Goal: Task Accomplishment & Management: Complete application form

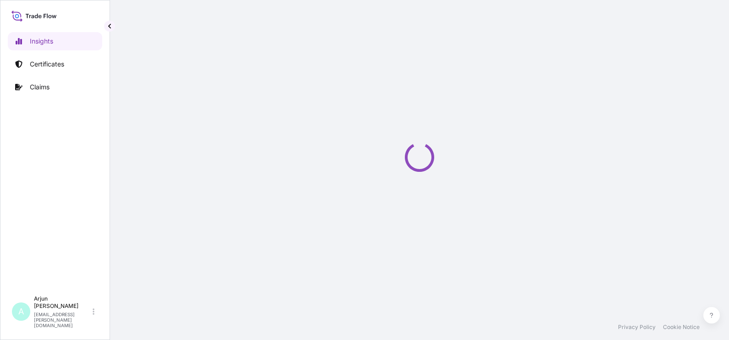
select select "2025"
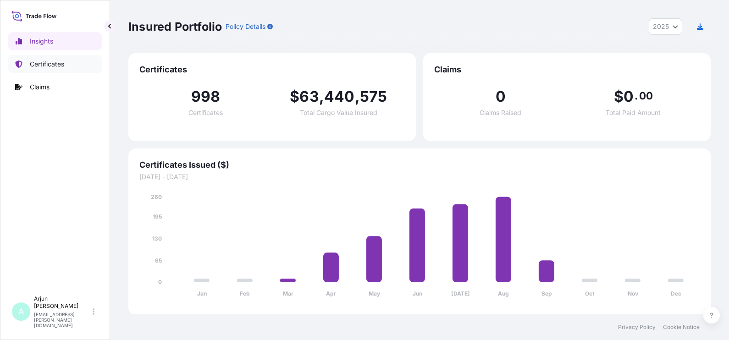
click at [60, 66] on p "Certificates" at bounding box center [47, 64] width 34 height 9
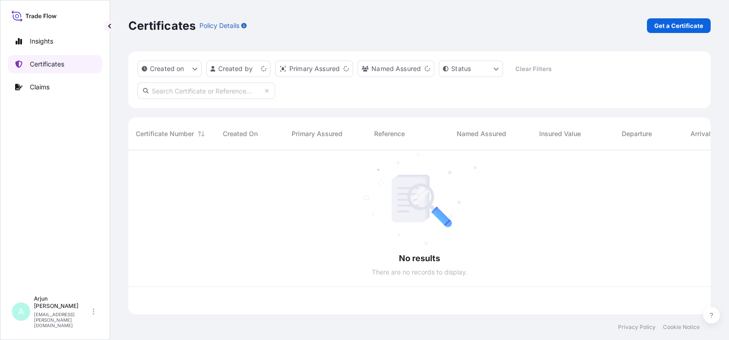
scroll to position [161, 573]
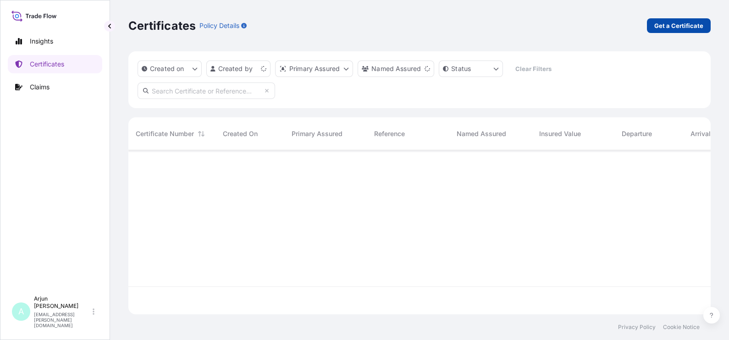
click at [681, 33] on link "Get a Certificate" at bounding box center [679, 25] width 64 height 15
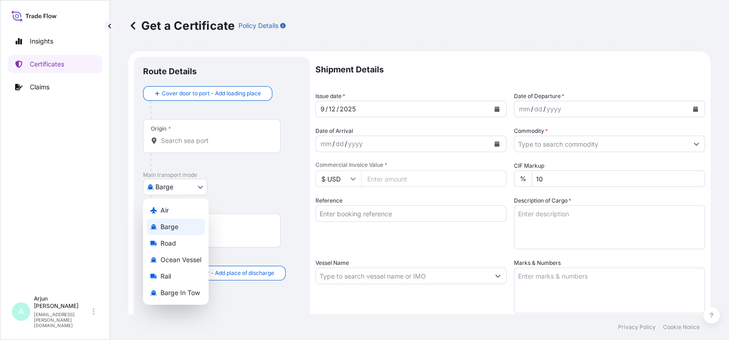
click at [201, 182] on body "Insights Certificates Claims A Arjun [PERSON_NAME] [EMAIL_ADDRESS][PERSON_NAME]…" at bounding box center [364, 170] width 729 height 340
click at [178, 263] on span "Ocean Vessel" at bounding box center [181, 259] width 41 height 9
select select "Ocean Vessel"
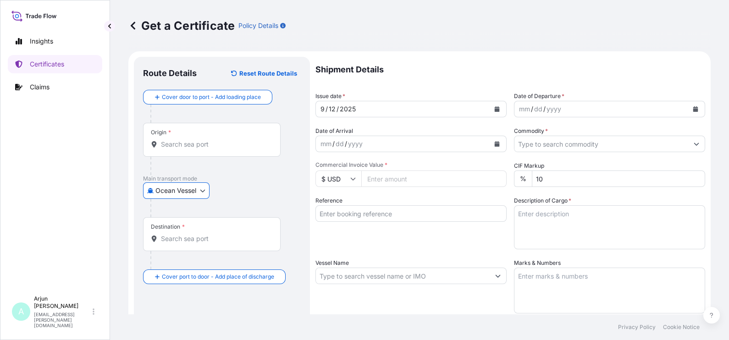
click at [193, 142] on input "Origin *" at bounding box center [215, 144] width 108 height 9
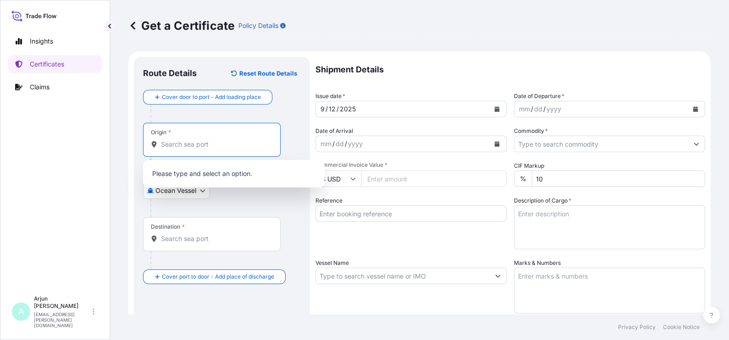
paste input "[GEOGRAPHIC_DATA], [GEOGRAPHIC_DATA]"
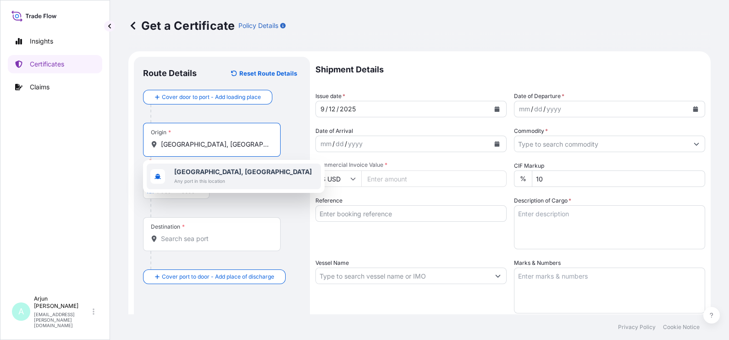
click at [183, 164] on div "[GEOGRAPHIC_DATA], [GEOGRAPHIC_DATA] Any port in this location" at bounding box center [234, 177] width 174 height 26
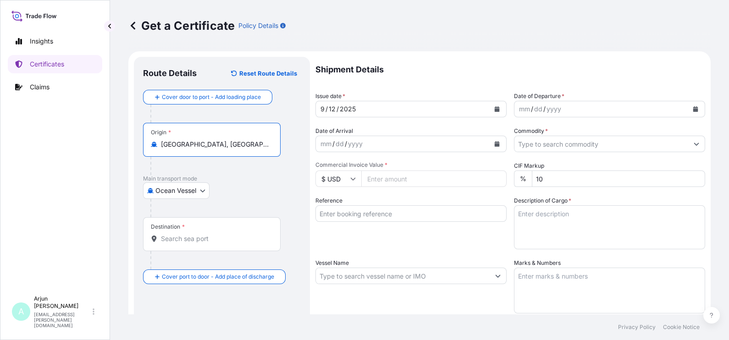
type input "[GEOGRAPHIC_DATA], [GEOGRAPHIC_DATA]"
click at [179, 232] on div "Cover door to port - Add loading place Place of loading Road / [GEOGRAPHIC_DATA…" at bounding box center [222, 187] width 158 height 194
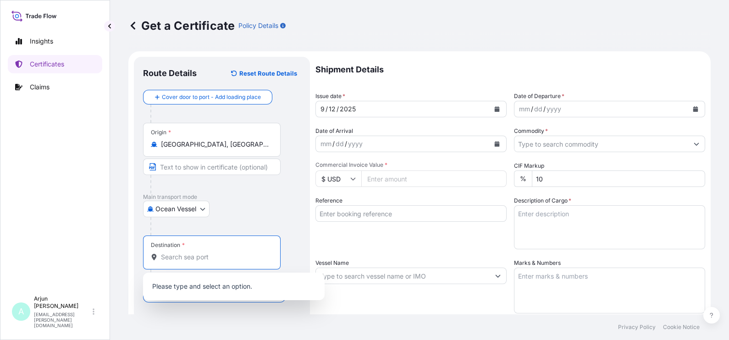
click at [179, 261] on input "Destination *" at bounding box center [215, 257] width 108 height 9
type input "L"
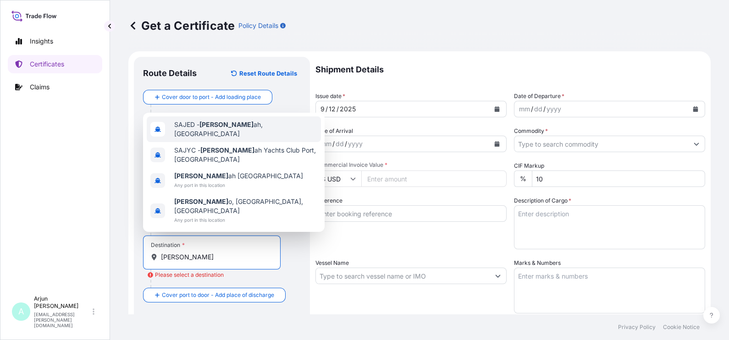
click at [203, 138] on span "[PERSON_NAME] ah, [GEOGRAPHIC_DATA]" at bounding box center [245, 129] width 143 height 18
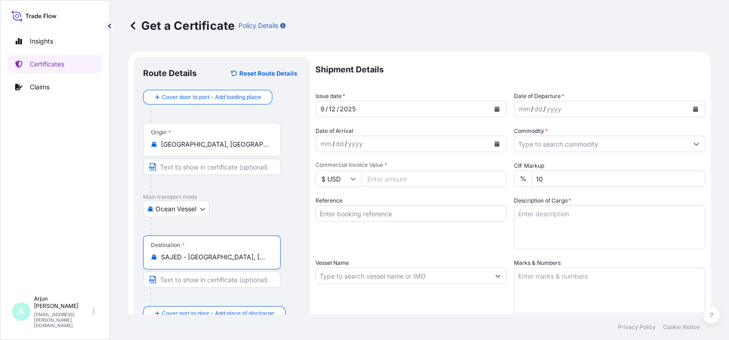
type input "SAJED - [GEOGRAPHIC_DATA], [GEOGRAPHIC_DATA]"
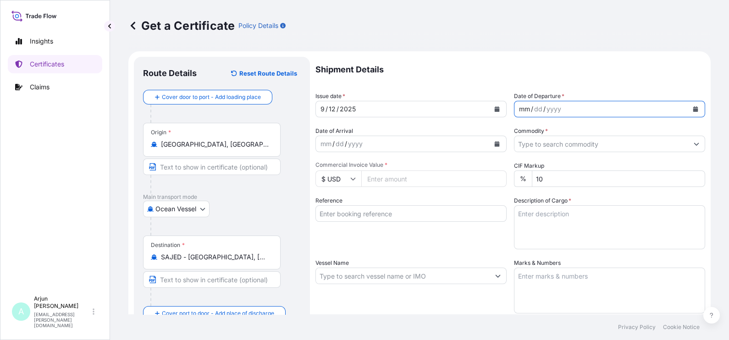
click at [561, 109] on div "mm / dd / yyyy" at bounding box center [602, 109] width 174 height 17
click at [693, 111] on icon "Calendar" at bounding box center [695, 109] width 5 height 6
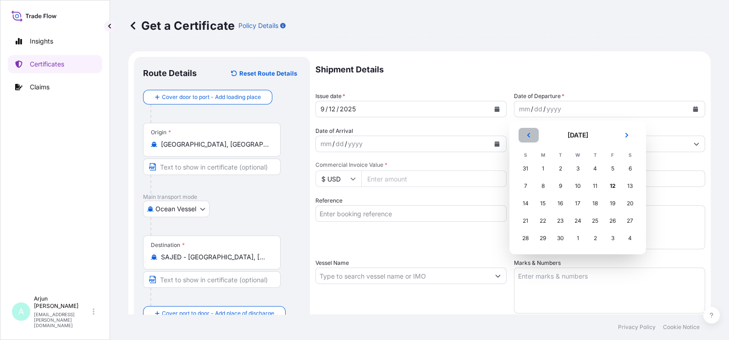
click at [529, 135] on icon "Previous" at bounding box center [528, 135] width 3 height 5
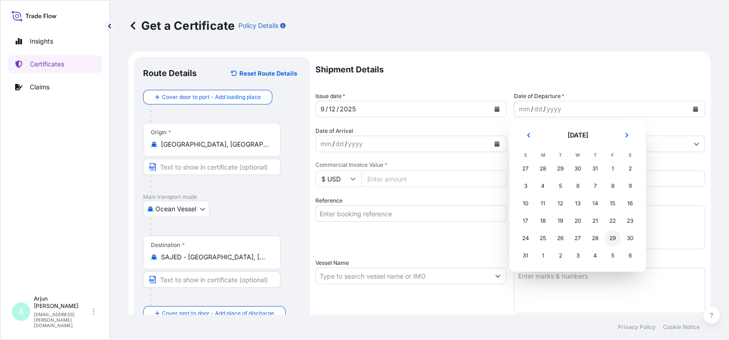
click at [614, 234] on div "29" at bounding box center [612, 238] width 17 height 17
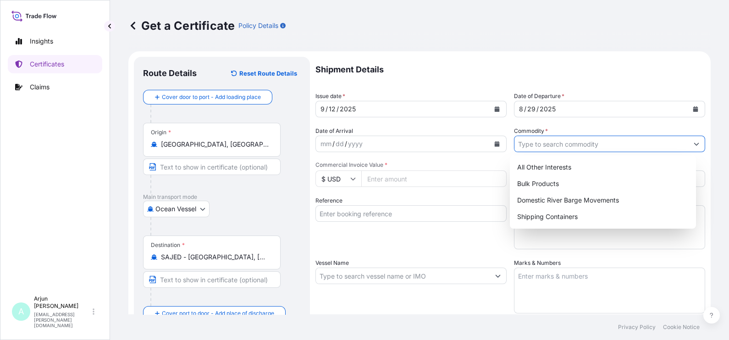
click at [544, 145] on input "Commodity *" at bounding box center [602, 144] width 174 height 17
click at [538, 170] on div "All Other Interests" at bounding box center [603, 167] width 179 height 17
type input "All Other Interests"
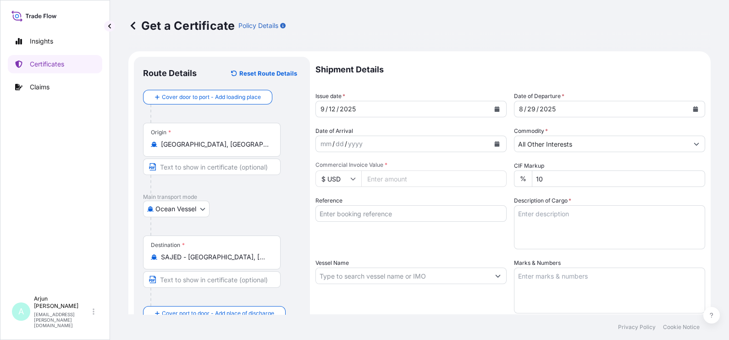
click at [441, 177] on input "Commercial Invoice Value *" at bounding box center [433, 179] width 145 height 17
click at [352, 179] on icon at bounding box center [353, 179] width 5 height 3
click at [339, 213] on div "€ EUR" at bounding box center [338, 203] width 39 height 17
type input "€ EUR"
click at [397, 178] on input "Commercial Invoice Value *" at bounding box center [433, 179] width 145 height 17
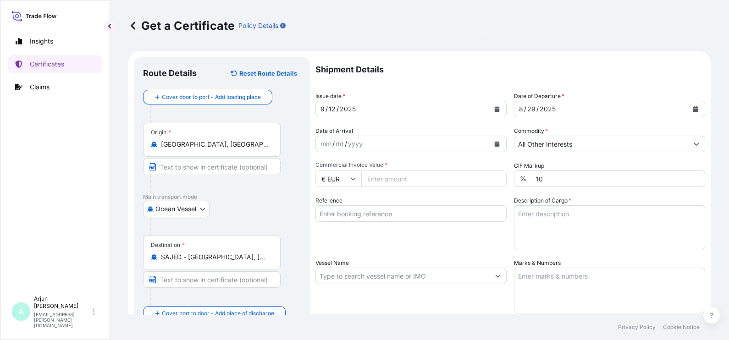
paste input "70822.64"
type input "70822.64"
click at [401, 214] on input "Reference" at bounding box center [411, 213] width 191 height 17
paste input "4503913338"
paste input "86660414"
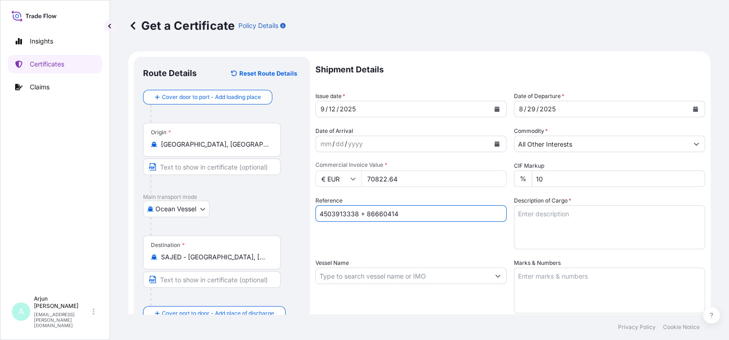
type input "4503913338 + 86660414"
click at [578, 213] on textarea "Description of Cargo *" at bounding box center [609, 227] width 191 height 44
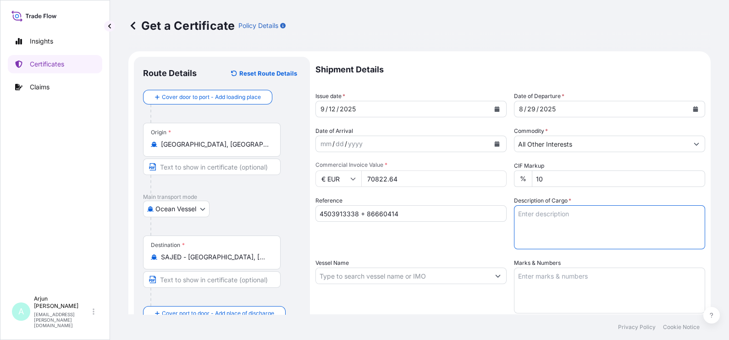
paste textarea "LUBRIZOL® 5372A, STD BLACK & YELLOW"
type textarea "LUBRIZOL® 5372A, STD BLACK & YELLOW"
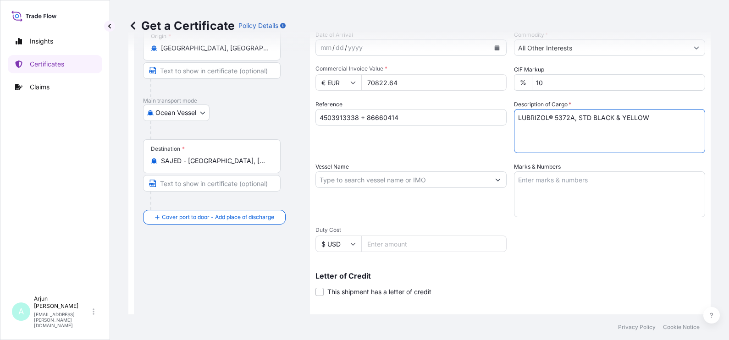
scroll to position [114, 0]
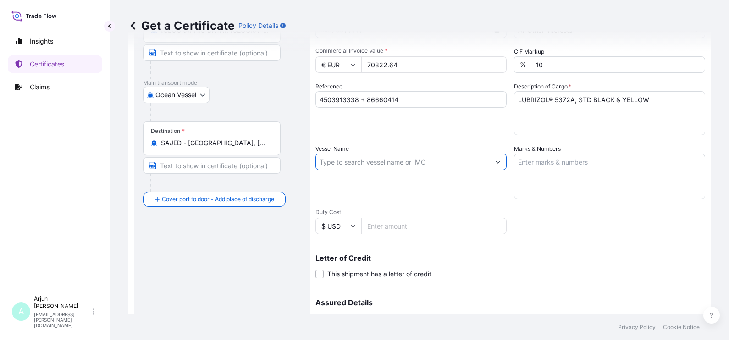
click at [386, 165] on input "Vessel Name" at bounding box center [403, 162] width 174 height 17
paste input "MAERSK SAN CLEMENTE"
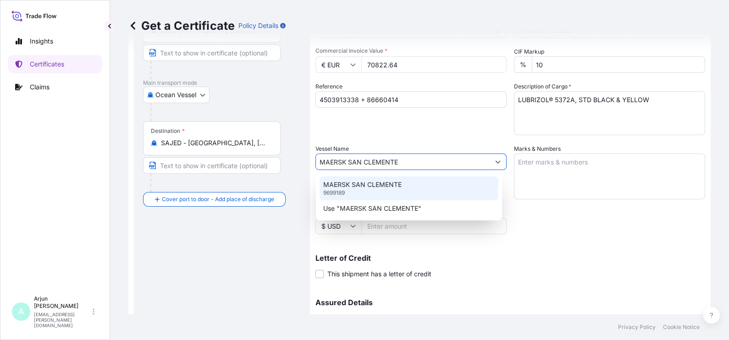
click at [364, 184] on p "MAERSK SAN CLEMENTE" at bounding box center [362, 184] width 78 height 9
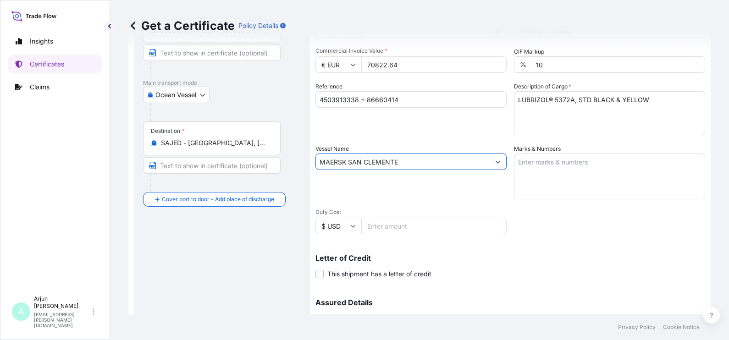
type input "MAERSK SAN CLEMENTE"
click at [525, 158] on textarea "Marks & Numbers" at bounding box center [609, 177] width 191 height 46
paste textarea "72 Drums - 5372A\260 Product - LLUBRIZOL® 5372A, STD BLACK & YELLOW TEMU1321206…"
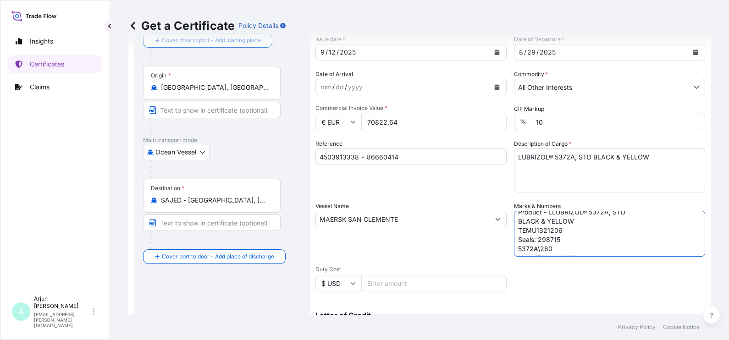
scroll to position [26, 0]
click at [534, 221] on textarea "72 Drums - 5372A\260 Product - LLUBRIZOL® 5372A, STD BLACK & YELLOW TEMU1321206…" at bounding box center [609, 234] width 191 height 46
paste textarea "LLU2210830"
click at [549, 227] on textarea "72 Drums - 5372A\260 Product - LLUBRIZOL® 5372A, STD BLACK & YELLOW TLLU2210830…" at bounding box center [609, 234] width 191 height 46
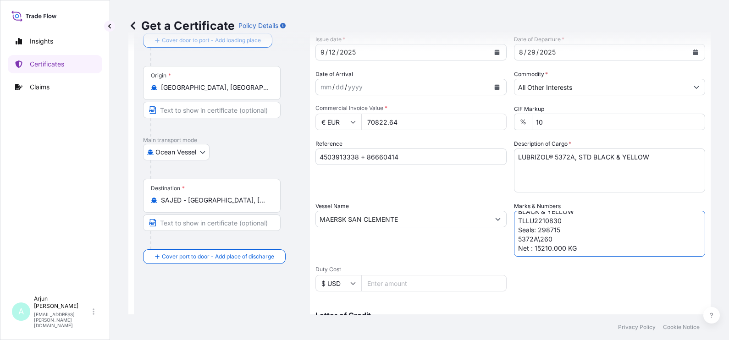
click at [549, 227] on textarea "72 Drums - 5372A\260 Product - LLUBRIZOL® 5372A, STD BLACK & YELLOW TLLU2210830…" at bounding box center [609, 234] width 191 height 46
paste textarea "20"
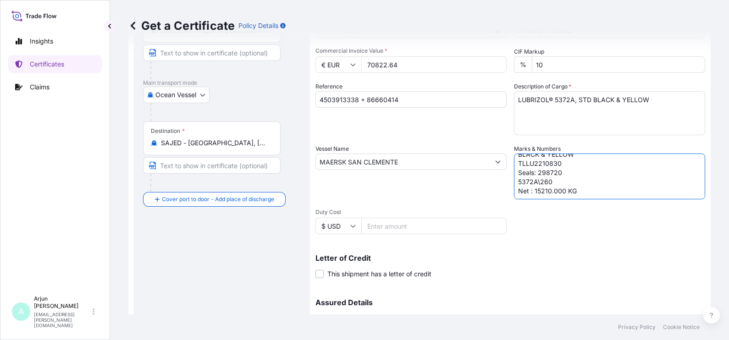
drag, startPoint x: 575, startPoint y: 189, endPoint x: 514, endPoint y: 199, distance: 61.8
click at [514, 199] on div "Shipment Details Issue date * 9 / 12 / 2025 Date of Departure * 8 / 29 / 2025 D…" at bounding box center [511, 161] width 390 height 437
paste textarea "15354"
click at [558, 186] on textarea "72 Drums - 5372A\260 Product - LLUBRIZOL® 5372A, STD BLACK & YELLOW TLLU2210830…" at bounding box center [609, 177] width 191 height 46
drag, startPoint x: 576, startPoint y: 186, endPoint x: 529, endPoint y: 190, distance: 47.0
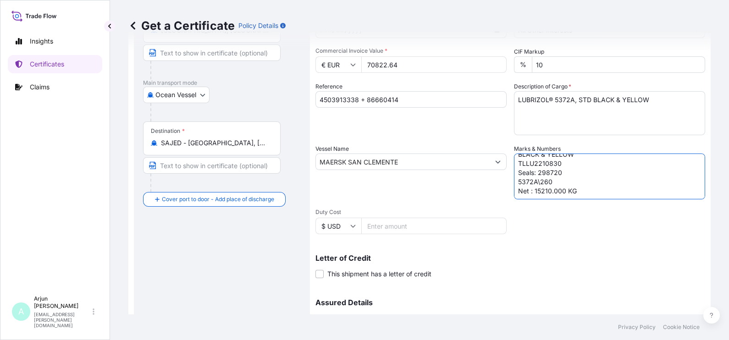
click at [529, 190] on textarea "72 Drums - 5372A\260 Product - LLUBRIZOL® 5372A, STD BLACK & YELLOW TLLU2210830…" at bounding box center [609, 177] width 191 height 46
paste textarea "15354"
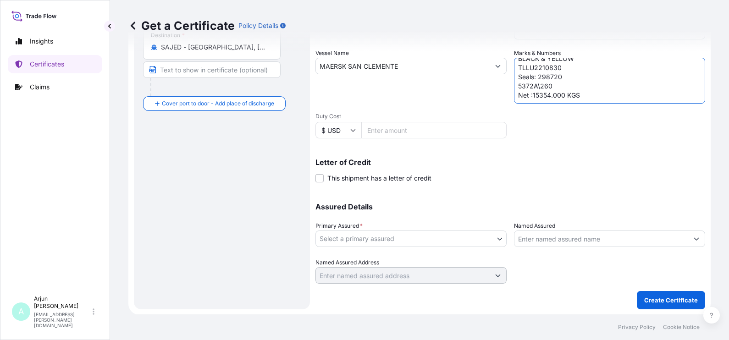
type textarea "72 Drums - 5372A\260 Product - LLUBRIZOL® 5372A, STD BLACK & YELLOW TLLU2210830…"
click at [462, 233] on body "Insights Certificates Claims A Arjun Ghadigaonkar arjun.ghadigaonkar@lubrizol.c…" at bounding box center [364, 170] width 729 height 340
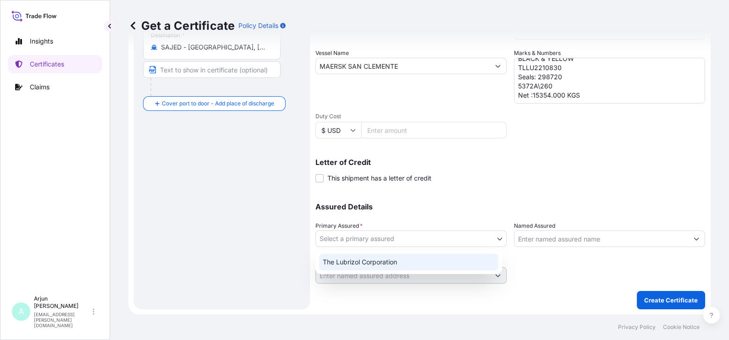
click at [377, 257] on div "The Lubrizol Corporation" at bounding box center [408, 262] width 179 height 17
select select "31566"
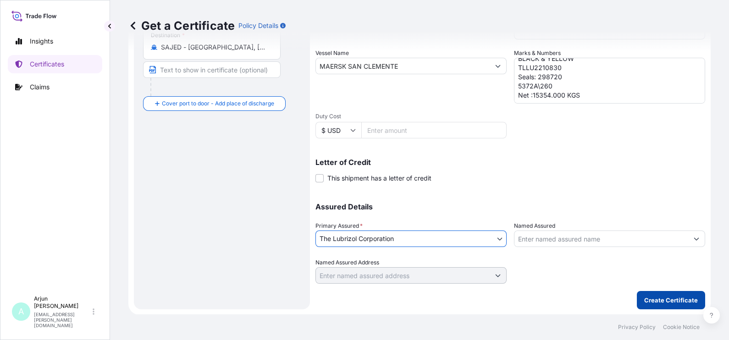
click at [642, 294] on button "Create Certificate" at bounding box center [671, 300] width 68 height 18
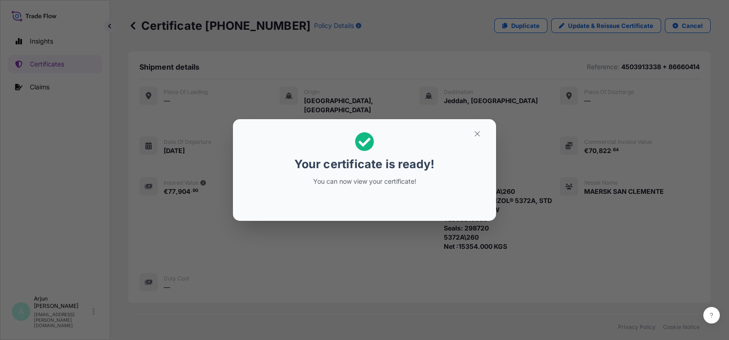
click at [313, 247] on div "Your certificate is ready! You can now view your certificate!" at bounding box center [364, 170] width 729 height 341
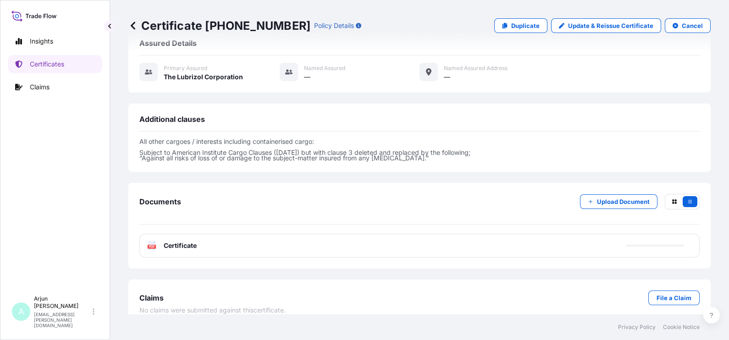
scroll to position [288, 0]
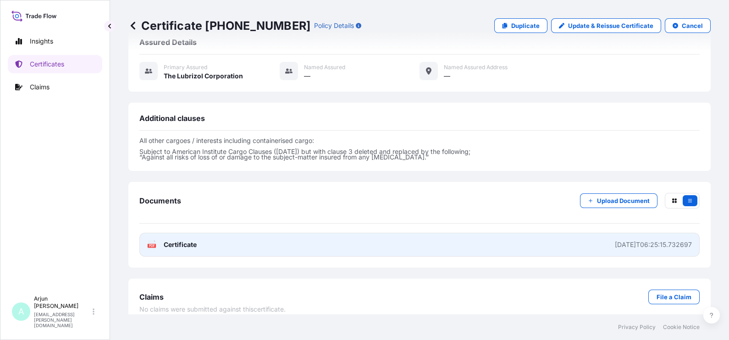
click at [322, 237] on link "PDF Certificate 2025-09-12T06:25:15.732697" at bounding box center [419, 245] width 560 height 24
